Goal: Task Accomplishment & Management: Complete application form

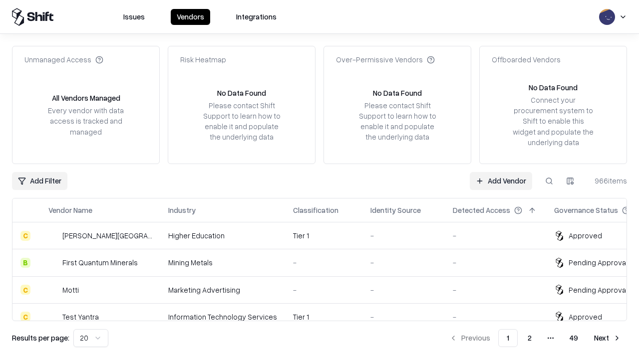
click at [500, 181] on link "Add Vendor" at bounding box center [500, 181] width 62 height 18
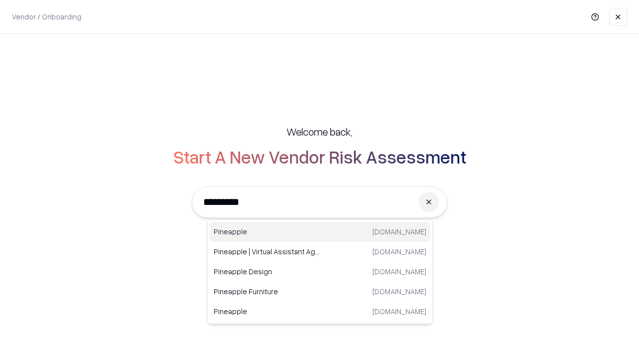
click at [320, 232] on div "Pineapple [DOMAIN_NAME]" at bounding box center [320, 232] width 221 height 20
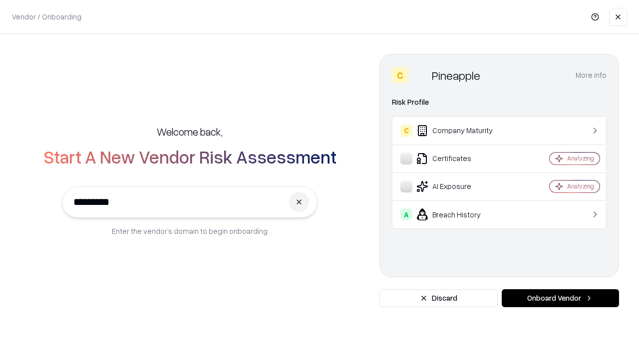
type input "*********"
click at [560, 298] on button "Onboard Vendor" at bounding box center [559, 298] width 117 height 18
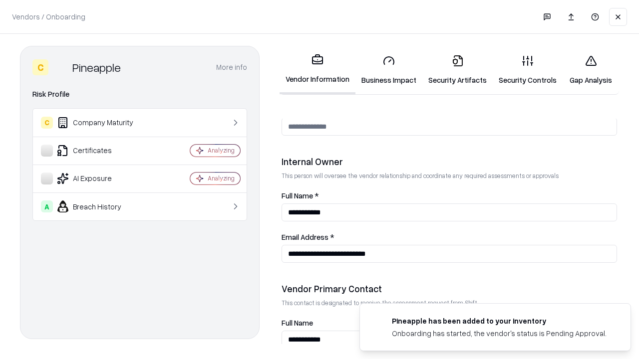
scroll to position [517, 0]
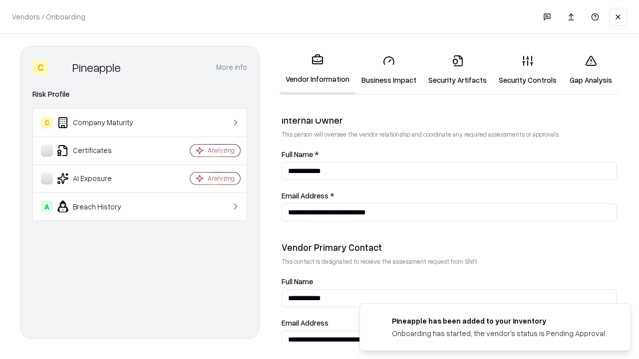
click at [389, 70] on link "Business Impact" at bounding box center [388, 70] width 67 height 46
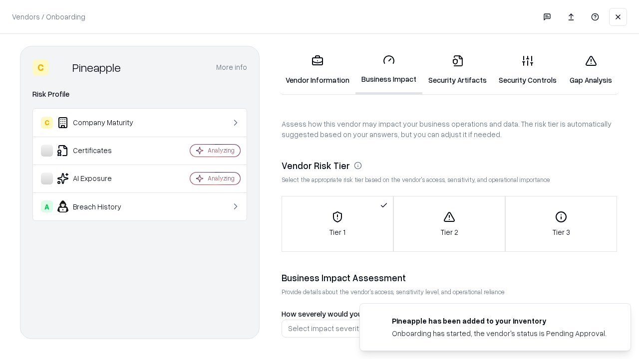
click at [457, 70] on link "Security Artifacts" at bounding box center [457, 70] width 70 height 46
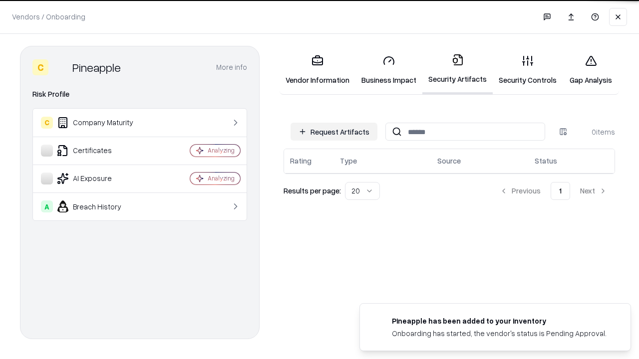
click at [334, 131] on button "Request Artifacts" at bounding box center [333, 132] width 87 height 18
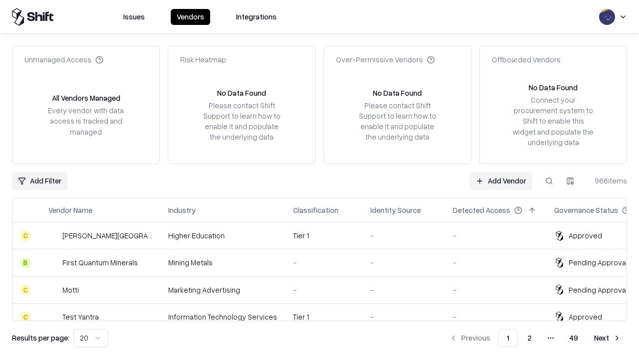
click at [500, 181] on link "Add Vendor" at bounding box center [500, 181] width 62 height 18
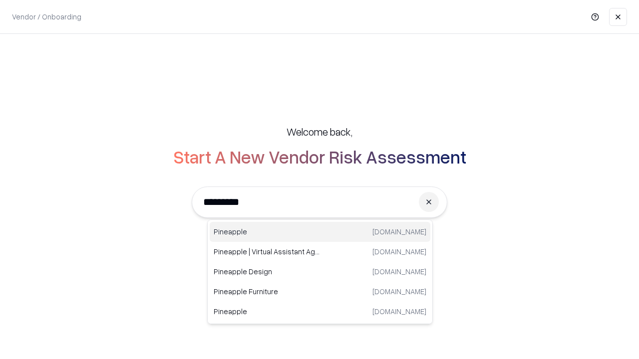
click at [320, 232] on div "Pineapple [DOMAIN_NAME]" at bounding box center [320, 232] width 221 height 20
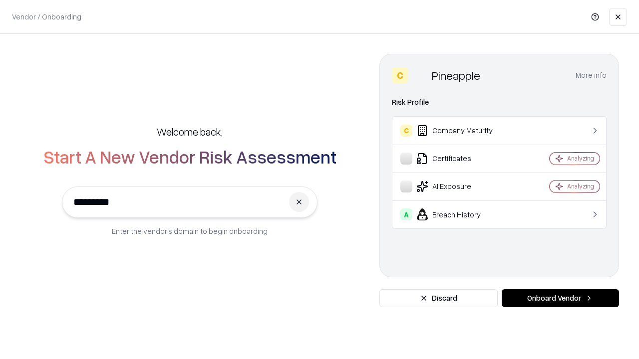
type input "*********"
click at [560, 298] on button "Onboard Vendor" at bounding box center [559, 298] width 117 height 18
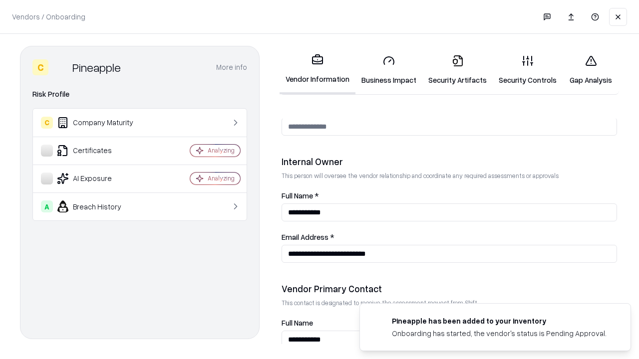
scroll to position [517, 0]
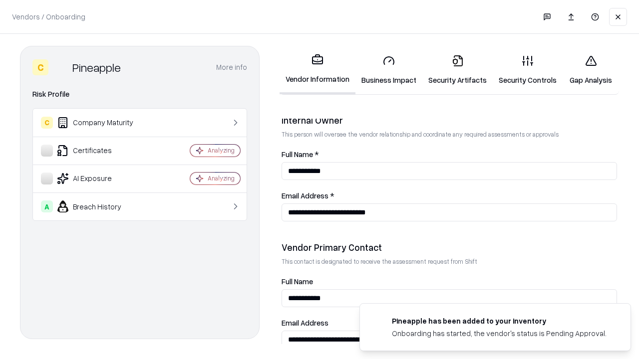
click at [590, 70] on link "Gap Analysis" at bounding box center [590, 70] width 56 height 46
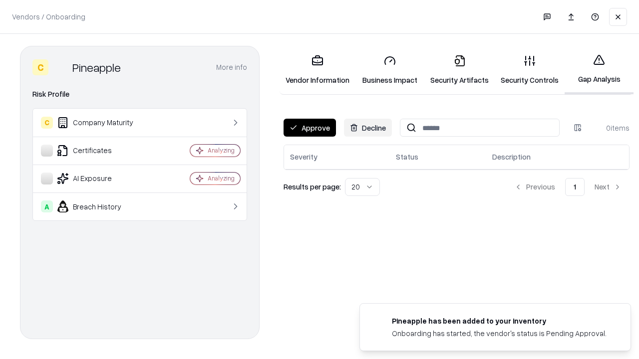
click at [309, 128] on button "Approve" at bounding box center [309, 128] width 52 height 18
